Goal: Information Seeking & Learning: Learn about a topic

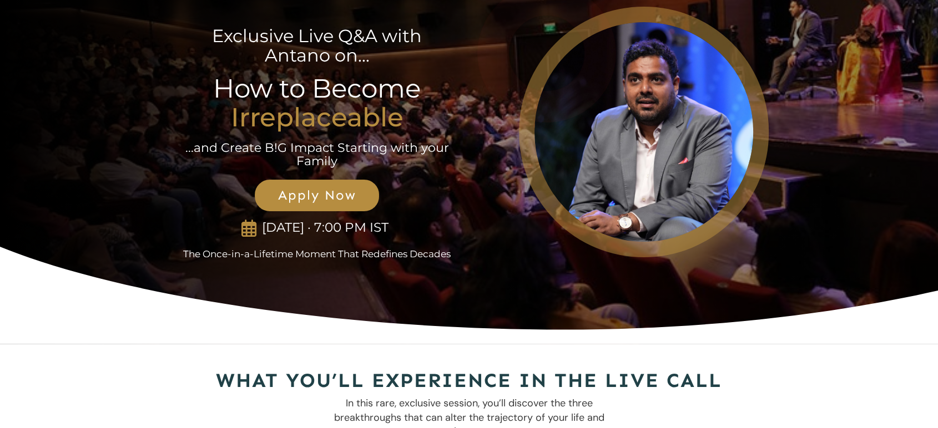
scroll to position [29, 0]
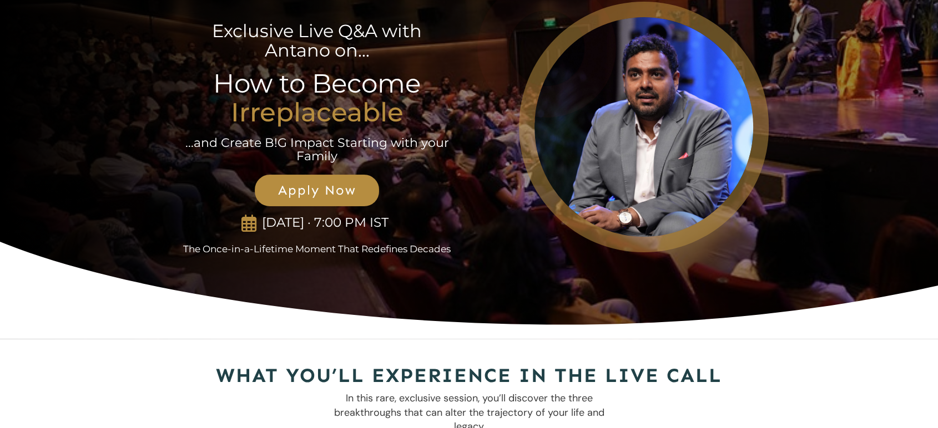
drag, startPoint x: 655, startPoint y: 105, endPoint x: 756, endPoint y: 195, distance: 135.2
click at [756, 195] on div at bounding box center [643, 127] width 249 height 250
drag, startPoint x: 685, startPoint y: 155, endPoint x: 671, endPoint y: 130, distance: 28.1
click at [671, 130] on div at bounding box center [643, 127] width 249 height 250
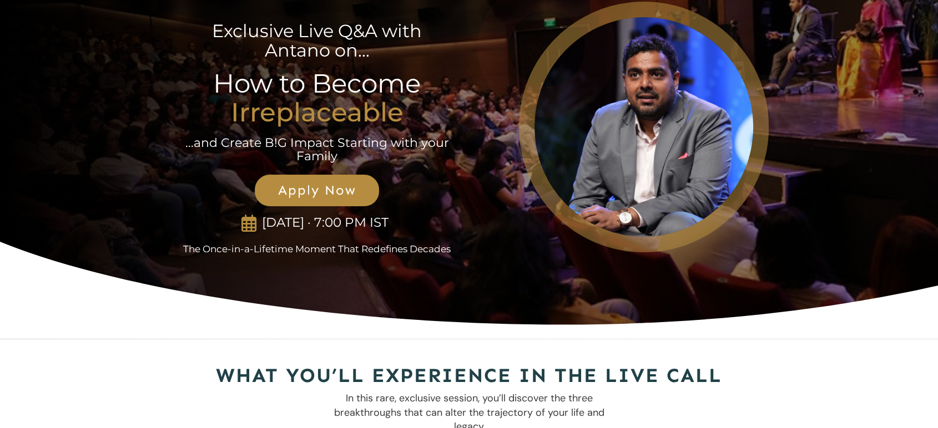
click at [655, 371] on h2 "What You’ll Experience in the Live Call" at bounding box center [469, 376] width 598 height 29
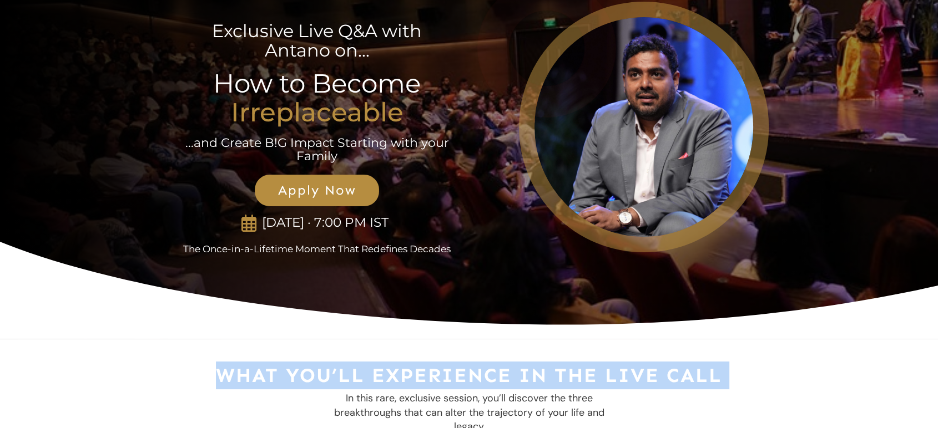
click at [655, 371] on h2 "What You’ll Experience in the Live Call" at bounding box center [469, 376] width 598 height 29
click at [654, 372] on h2 "What You’ll Experience in the Live Call" at bounding box center [469, 376] width 598 height 29
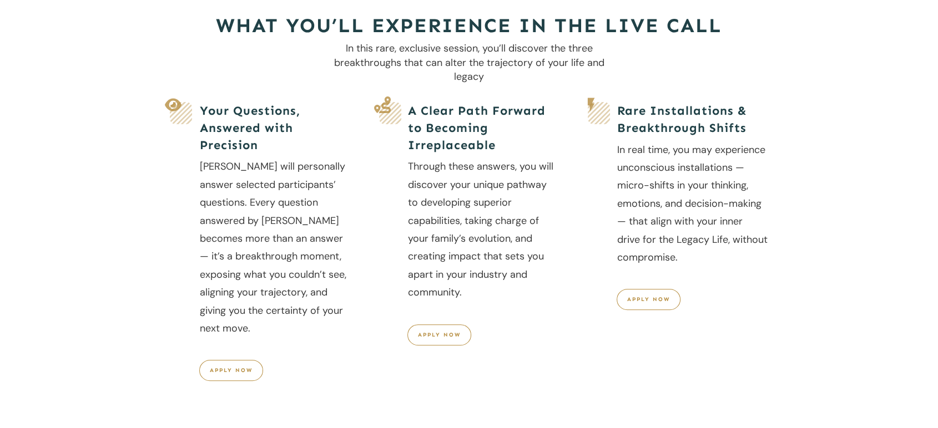
scroll to position [381, 0]
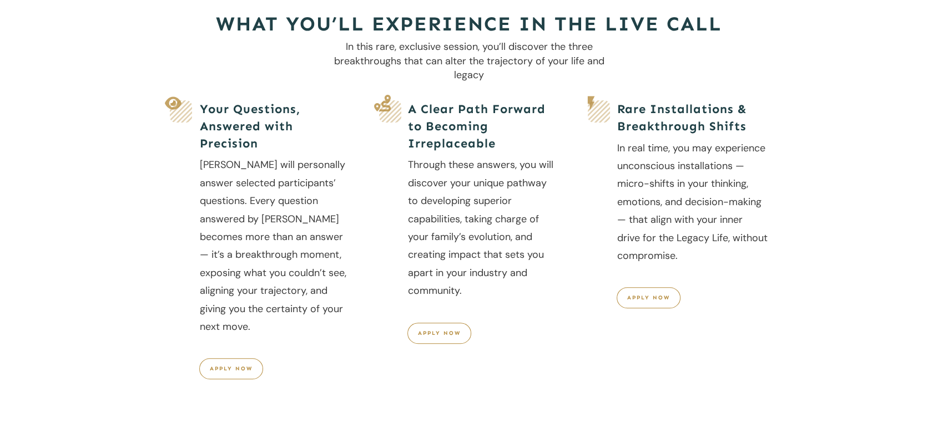
click at [281, 254] on p "[PERSON_NAME] will personally answer selected participants’ questions. Every qu…" at bounding box center [275, 251] width 150 height 191
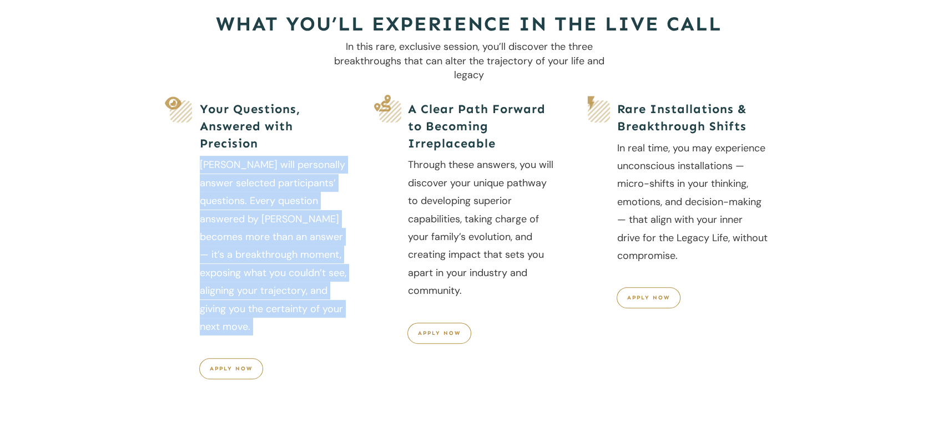
click at [281, 254] on p "[PERSON_NAME] will personally answer selected participants’ questions. Every qu…" at bounding box center [275, 251] width 150 height 191
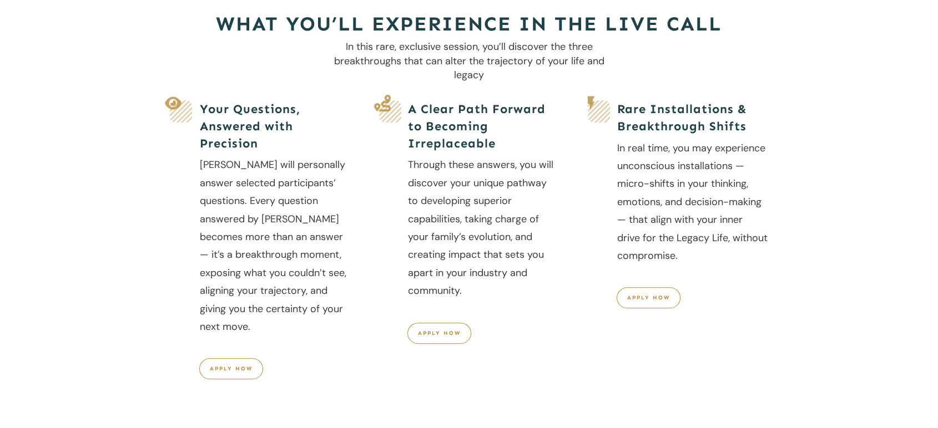
click at [452, 213] on p "Through these answers, you will discover your unique pathway to developing supe…" at bounding box center [483, 233] width 150 height 155
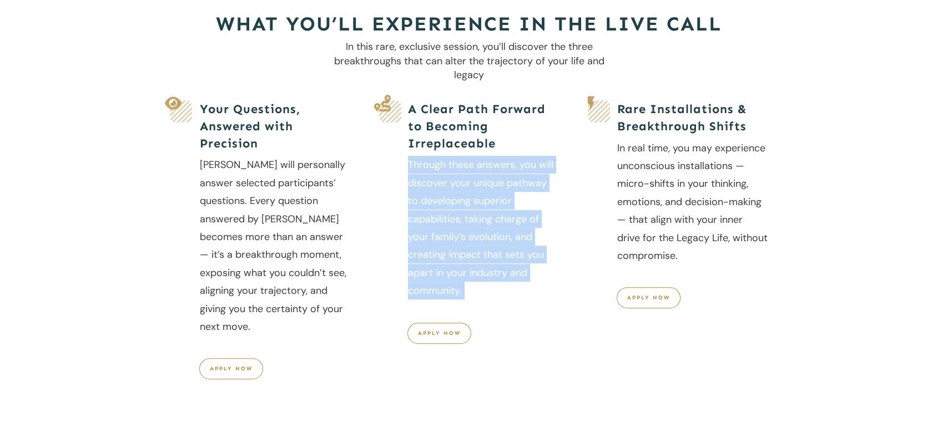
click at [452, 213] on p "Through these answers, you will discover your unique pathway to developing supe…" at bounding box center [483, 233] width 150 height 155
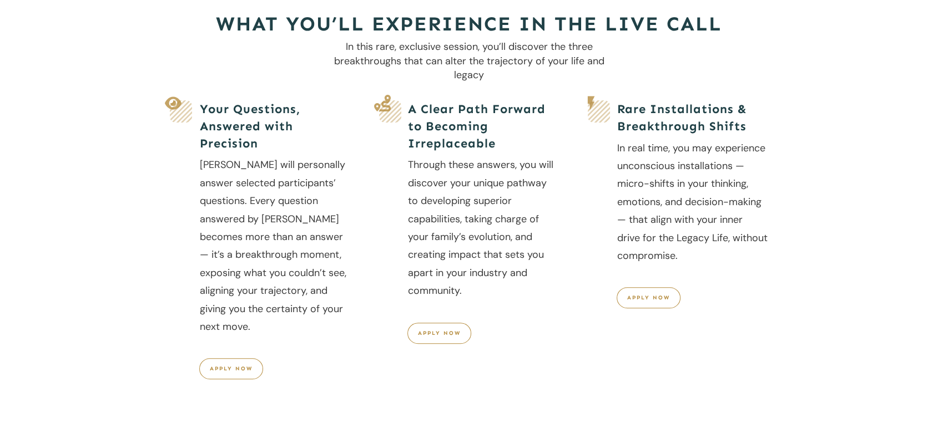
click at [695, 226] on p "In real time, you may experience unconscious installations — micro-shifts in yo…" at bounding box center [692, 207] width 150 height 137
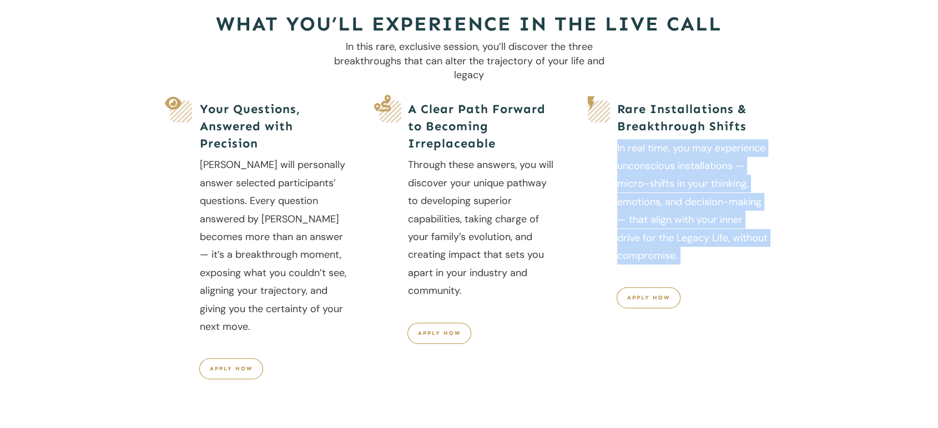
click at [695, 226] on p "In real time, you may experience unconscious installations — micro-shifts in yo…" at bounding box center [692, 207] width 150 height 137
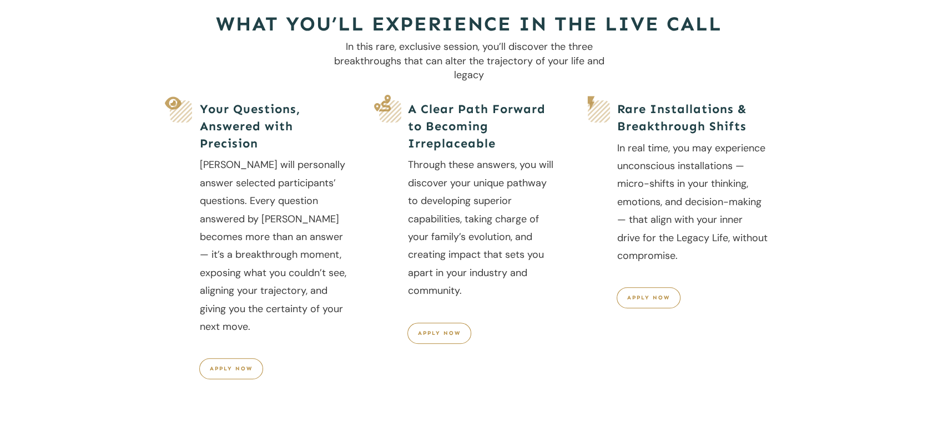
click at [788, 165] on div at bounding box center [469, 314] width 938 height 654
click at [725, 168] on p "In real time, you may experience unconscious installations — micro-shifts in yo…" at bounding box center [692, 207] width 150 height 137
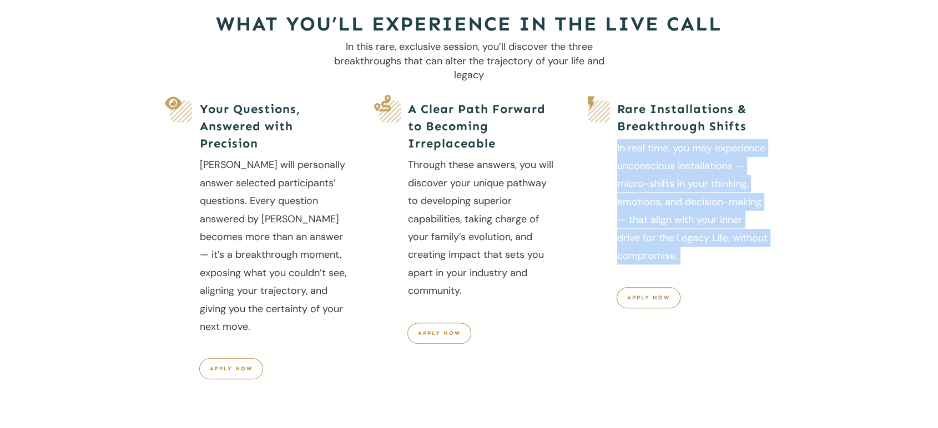
click at [725, 168] on p "In real time, you may experience unconscious installations — micro-shifts in yo…" at bounding box center [692, 207] width 150 height 137
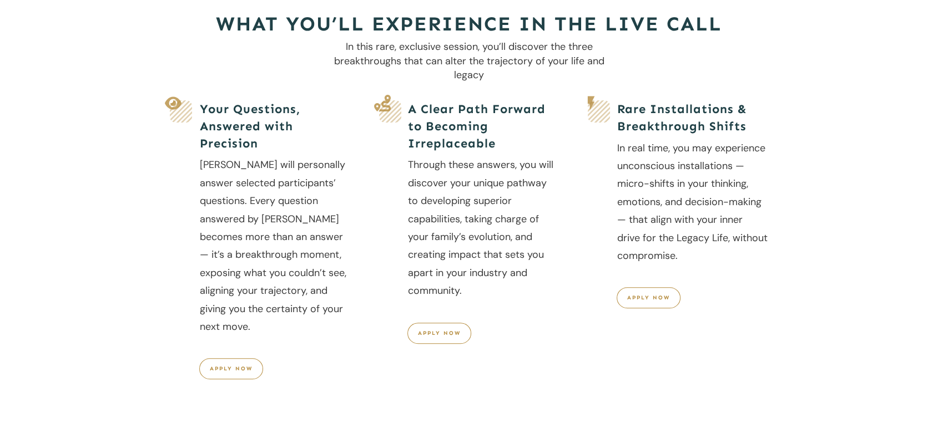
click at [717, 110] on h5 "Rare Installations & Breakthrough Shifts" at bounding box center [692, 118] width 150 height 34
click at [701, 158] on p "In real time, you may experience unconscious installations — micro-shifts in yo…" at bounding box center [692, 207] width 150 height 137
